Goal: Information Seeking & Learning: Learn about a topic

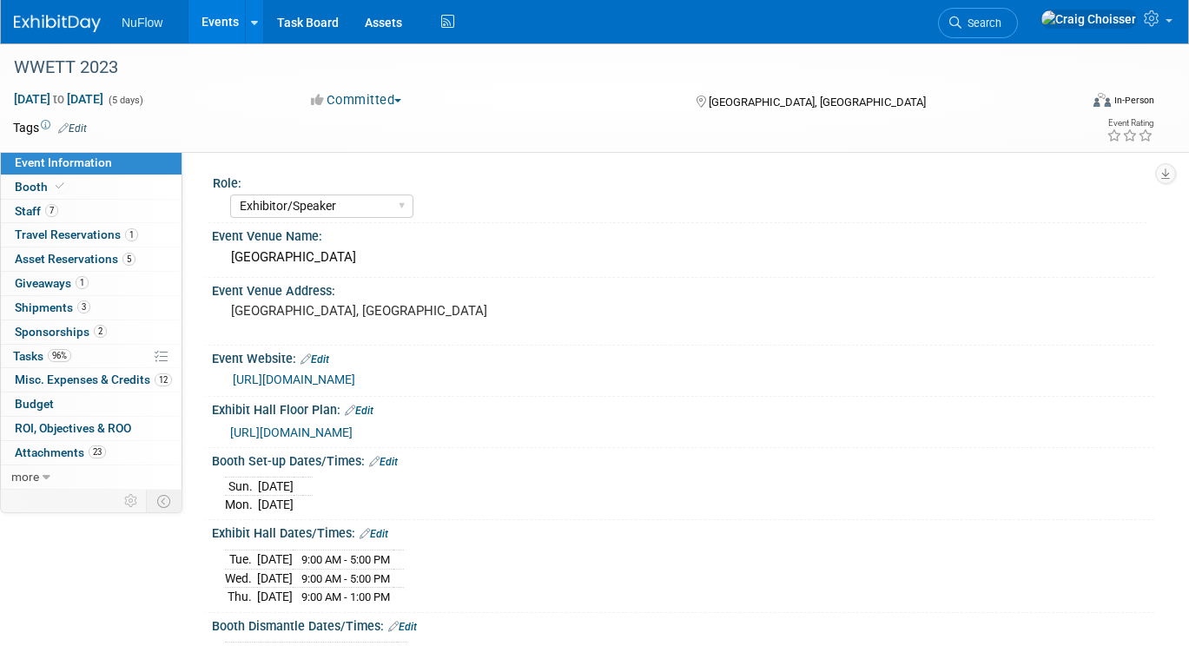
select select "Exhibitor/Speaker"
click at [208, 33] on link "Events" at bounding box center [219, 21] width 63 height 43
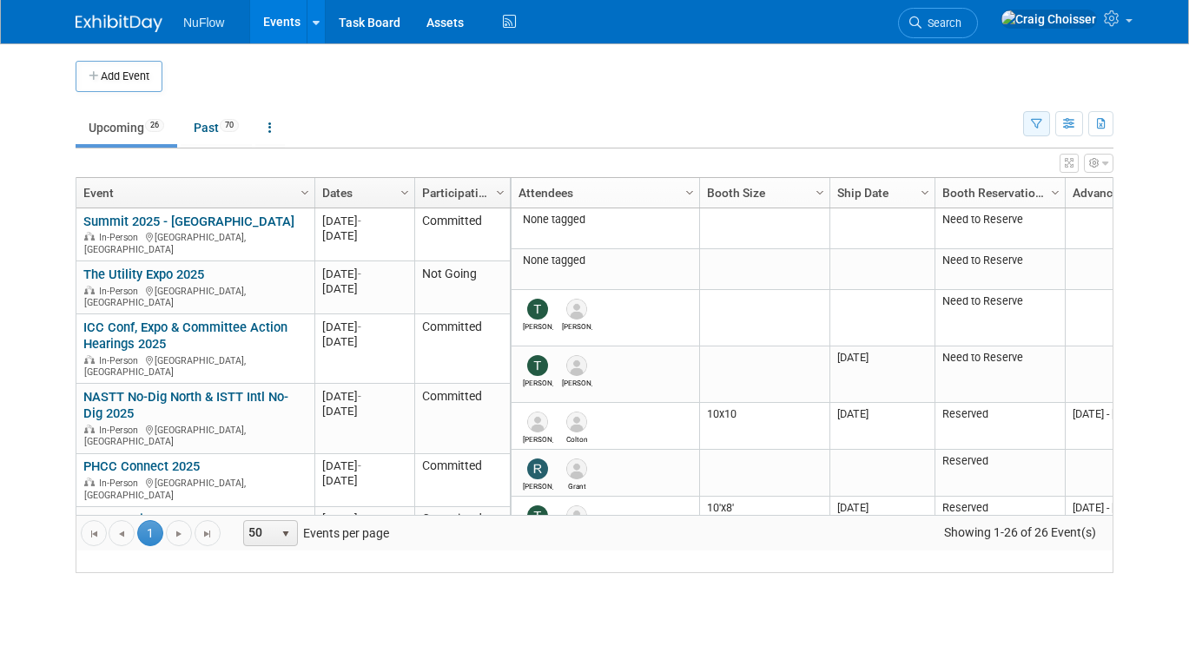
click at [1032, 128] on icon "button" at bounding box center [1036, 124] width 11 height 11
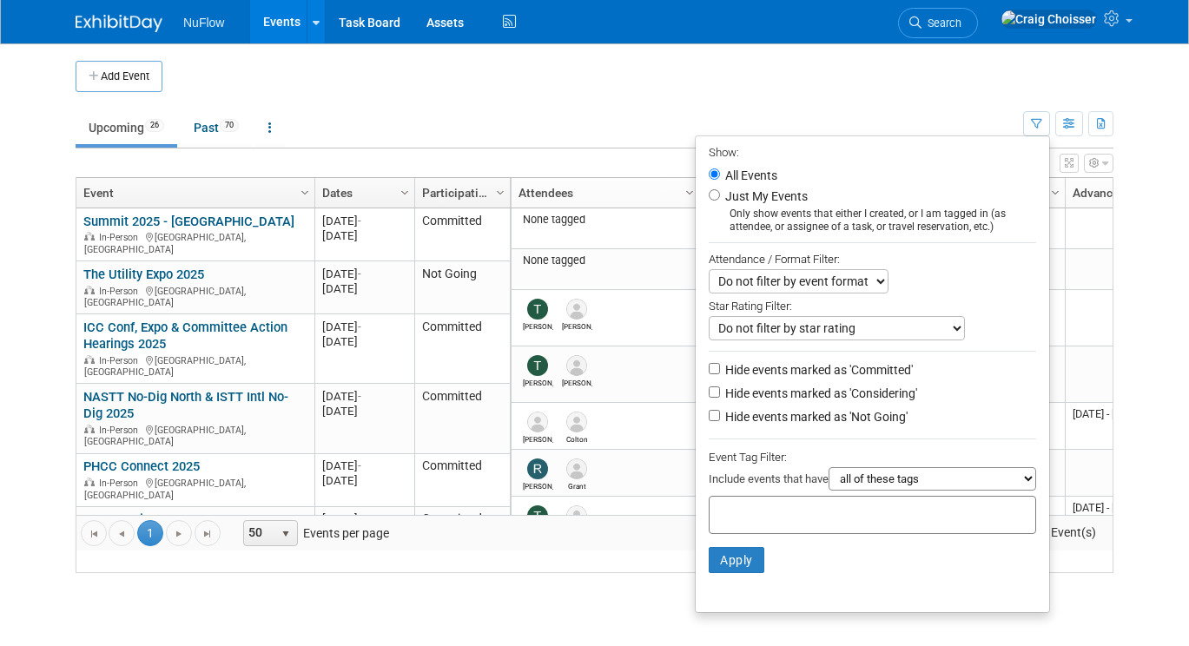
click at [716, 387] on input "Hide events marked as 'Considering'" at bounding box center [714, 392] width 11 height 11
checkbox input "true"
click at [711, 410] on input "Hide events marked as 'Not Going'" at bounding box center [714, 415] width 11 height 11
checkbox input "true"
click at [730, 547] on button "Apply" at bounding box center [737, 560] width 56 height 26
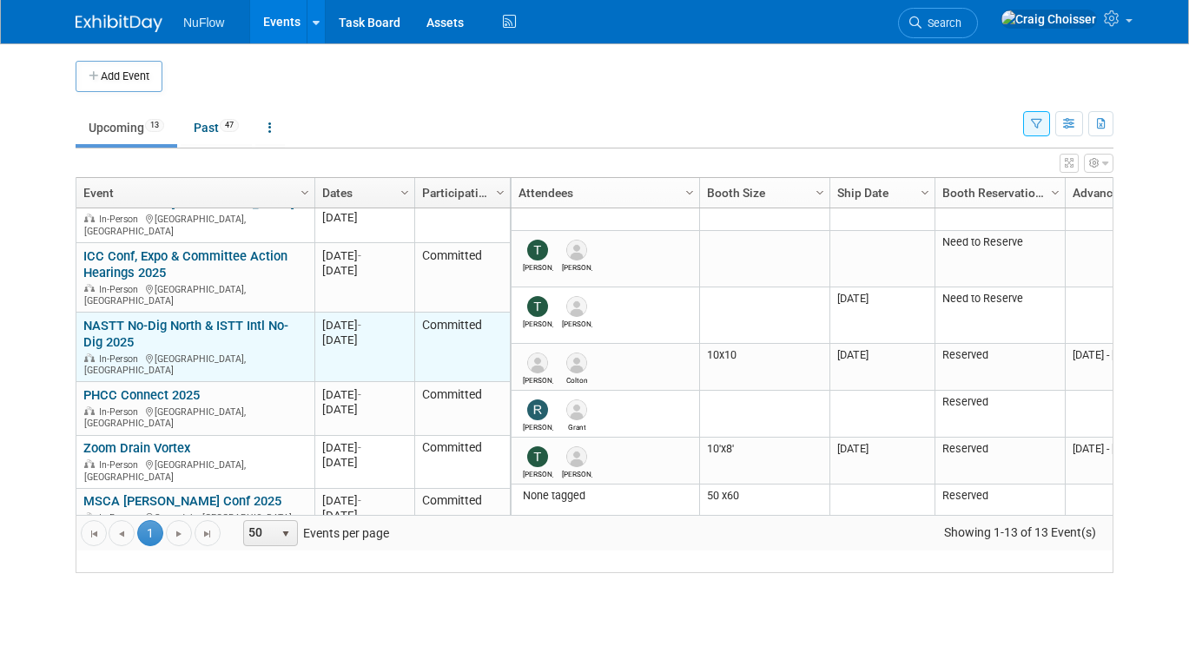
scroll to position [23, 0]
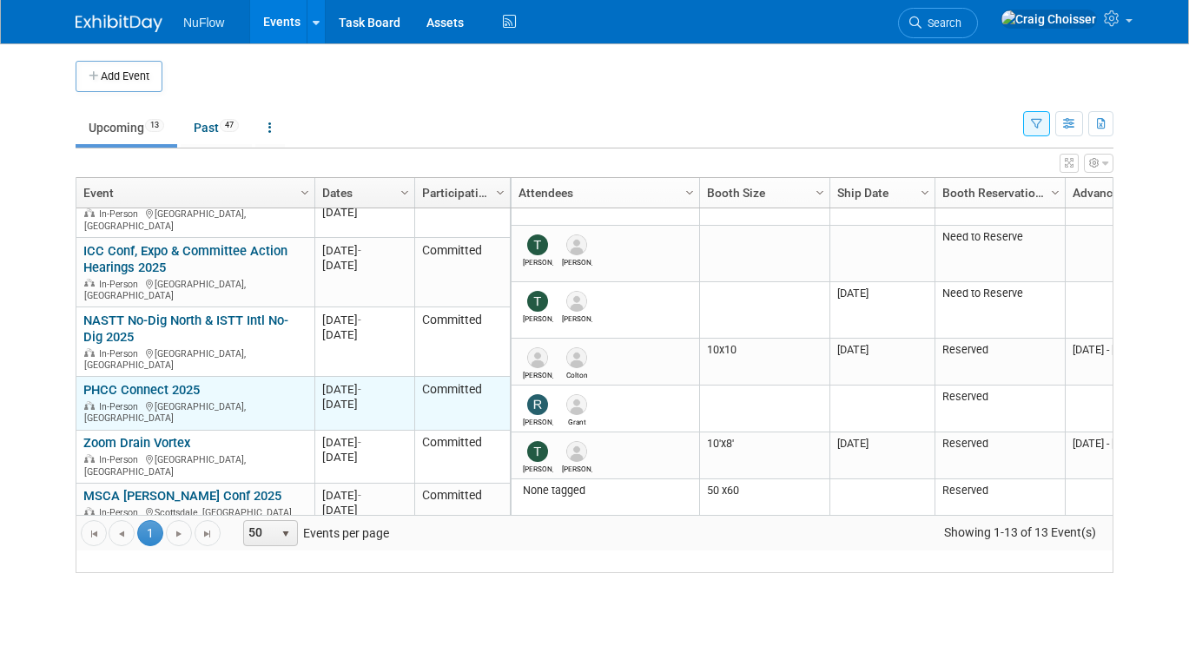
click at [169, 382] on link "PHCC Connect 2025" at bounding box center [141, 390] width 116 height 16
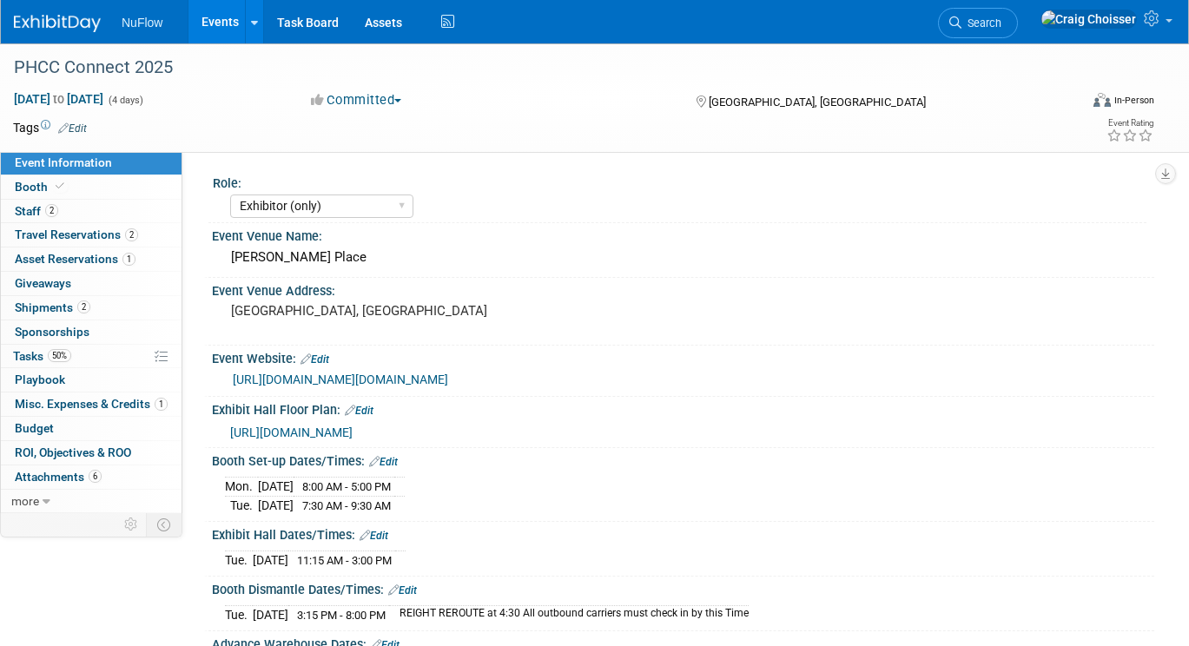
select select "Exhibitor (only)"
click at [32, 349] on span "Tasks 50%" at bounding box center [42, 356] width 58 height 14
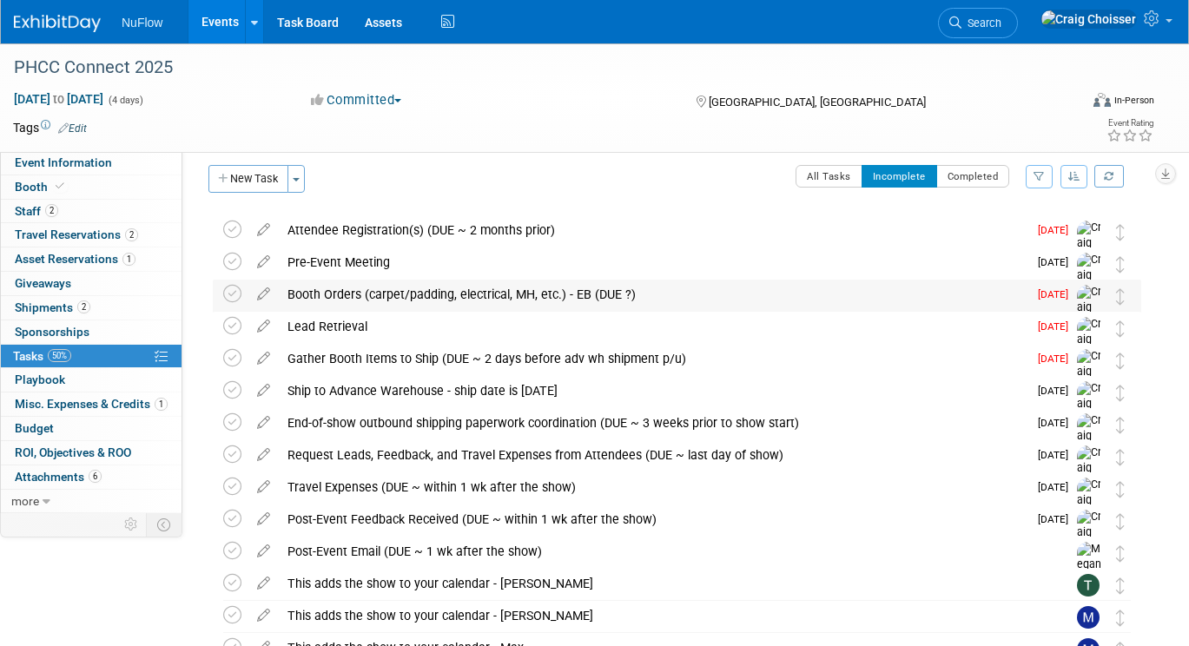
scroll to position [11, 0]
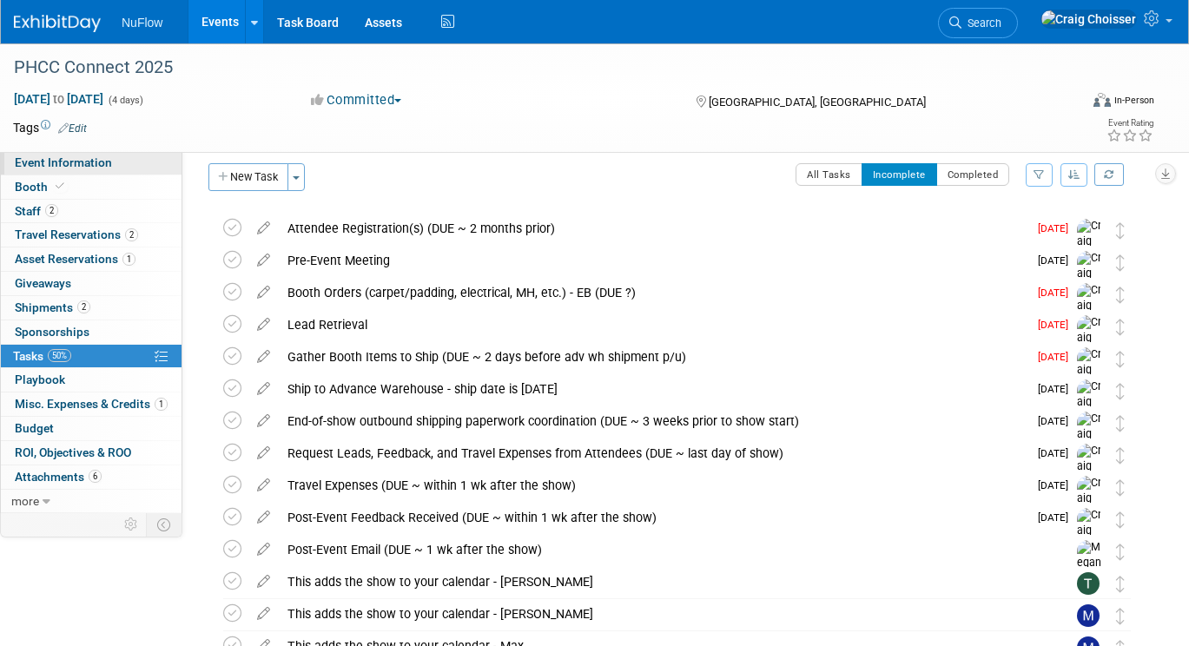
click at [48, 169] on span "Event Information" at bounding box center [63, 162] width 97 height 14
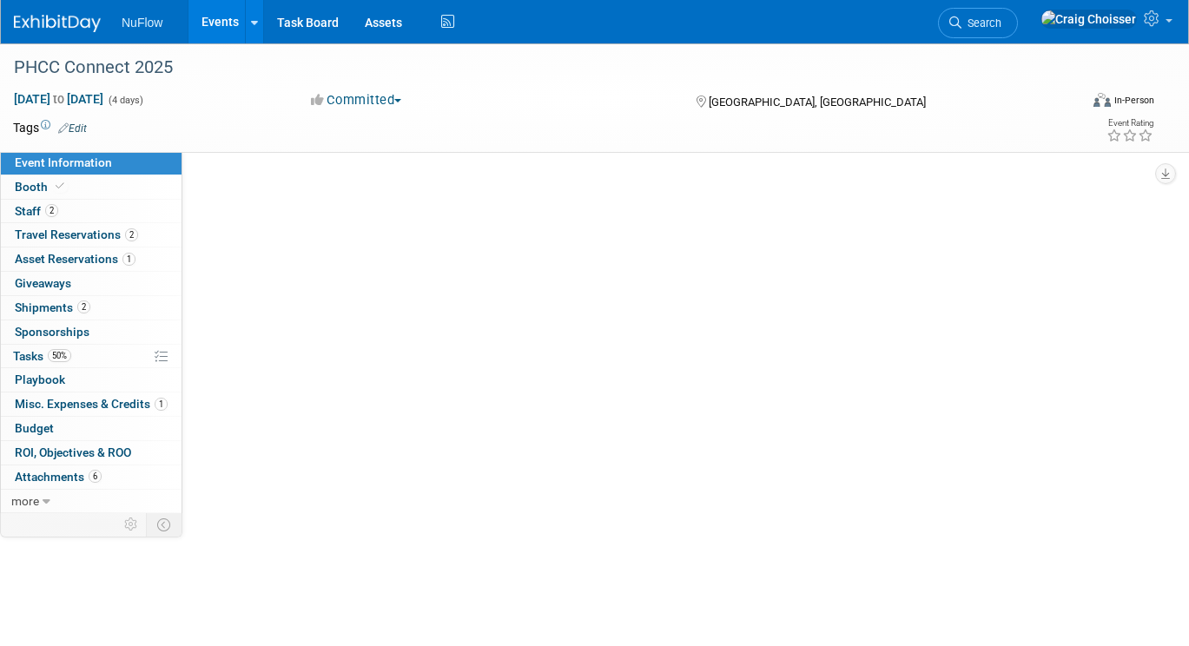
scroll to position [0, 0]
select select "Exhibitor (only)"
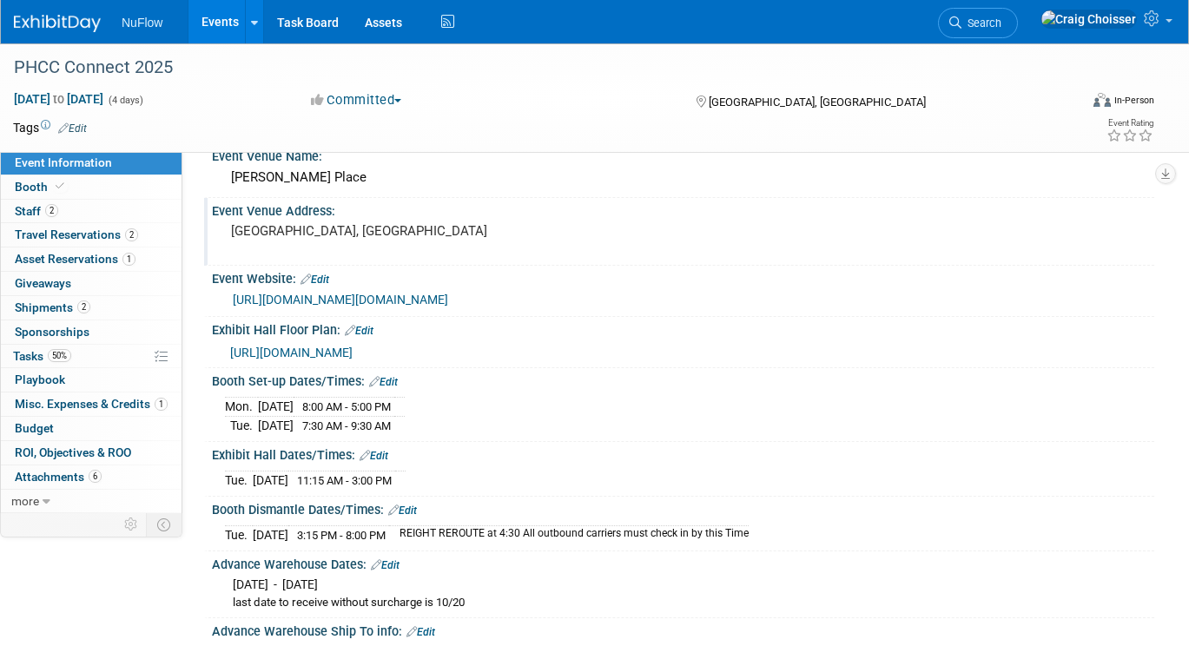
scroll to position [114, 0]
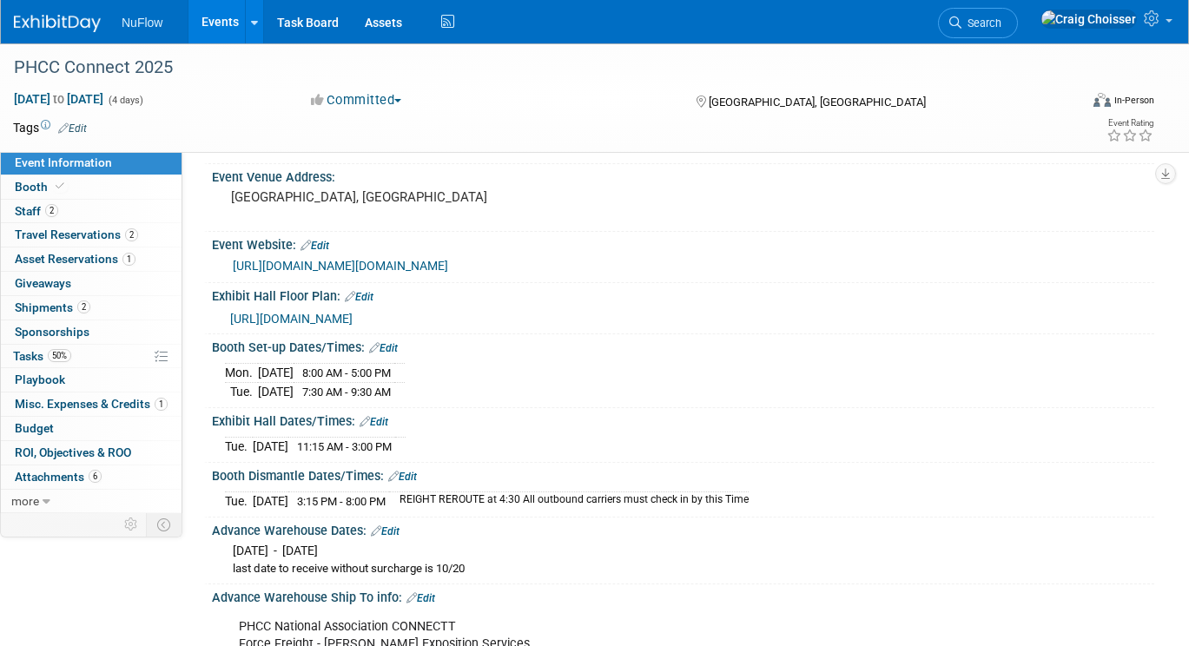
click at [448, 268] on link "https://phccconnect2025.eventscribe.net/index.asp?launcher=1" at bounding box center [340, 266] width 215 height 14
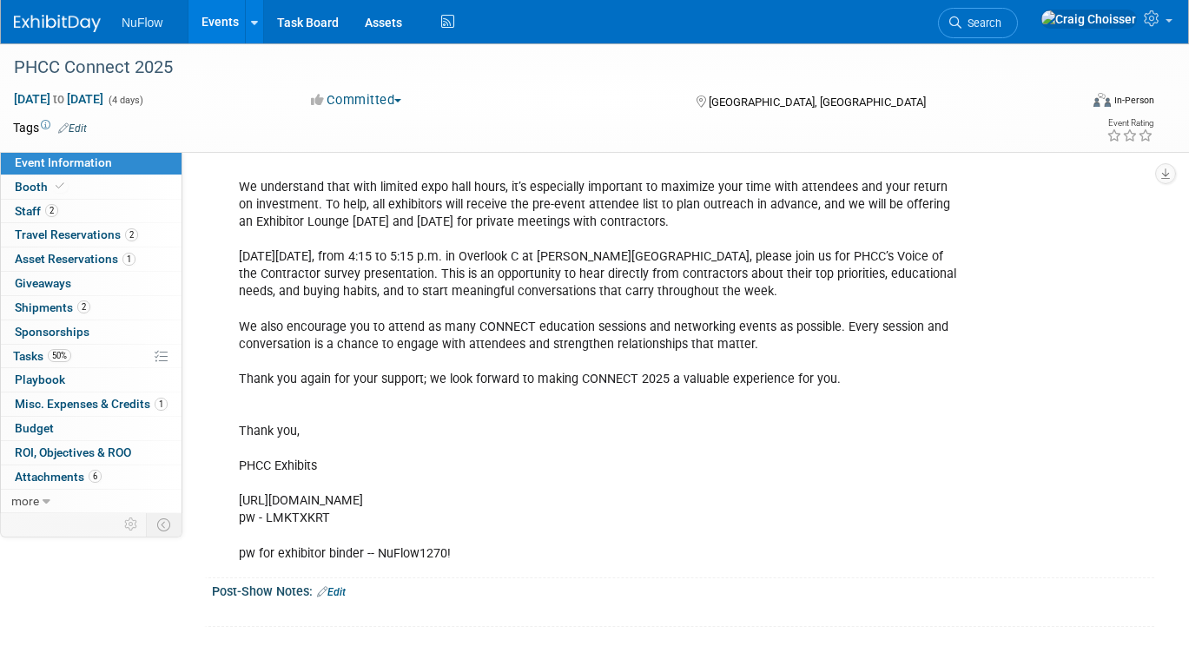
scroll to position [1576, 0]
drag, startPoint x: 327, startPoint y: 501, endPoint x: 267, endPoint y: 502, distance: 60.8
click at [267, 502] on div "Event ColorsShow Drape Color(s): Plum, WhiteAisle Carpet Color(s): TuxedoExhibi…" at bounding box center [599, 267] width 744 height 611
copy div "LMKTXKRT"
